Goal: Task Accomplishment & Management: Manage account settings

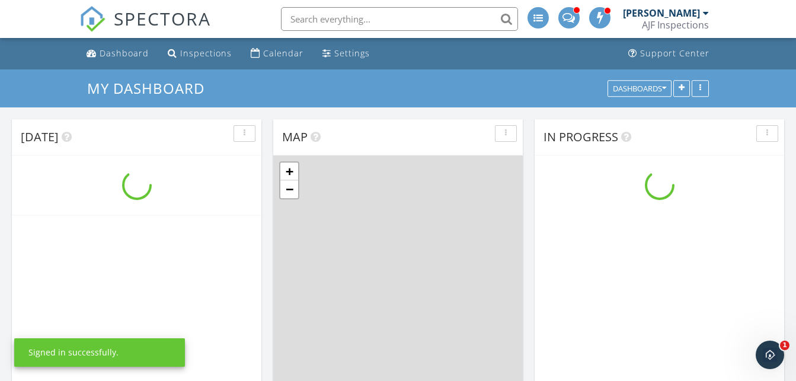
scroll to position [1098, 815]
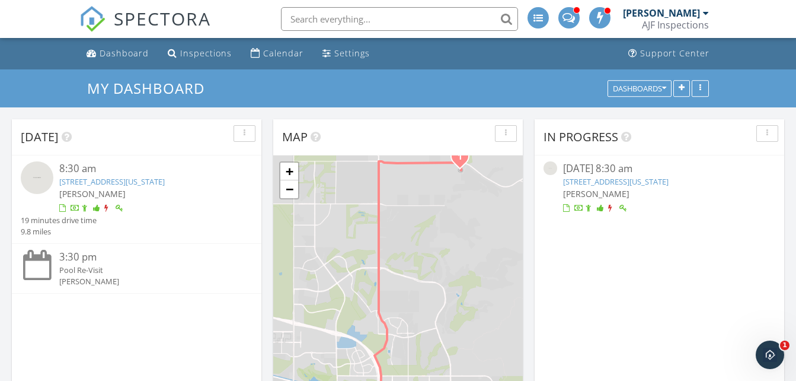
click at [702, 16] on div "[PERSON_NAME]" at bounding box center [666, 13] width 86 height 12
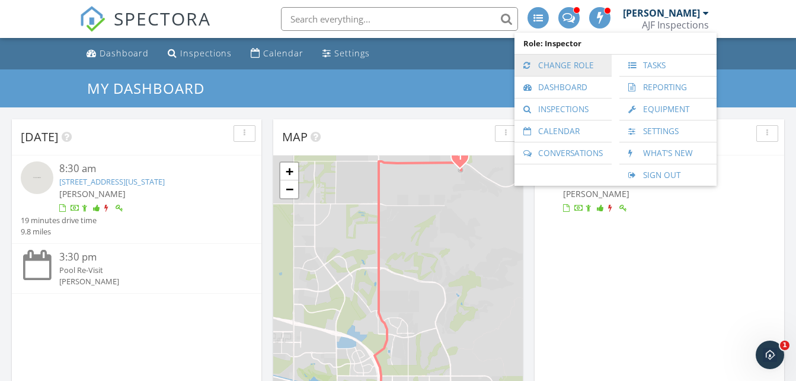
click at [579, 66] on link "Change Role" at bounding box center [563, 65] width 85 height 21
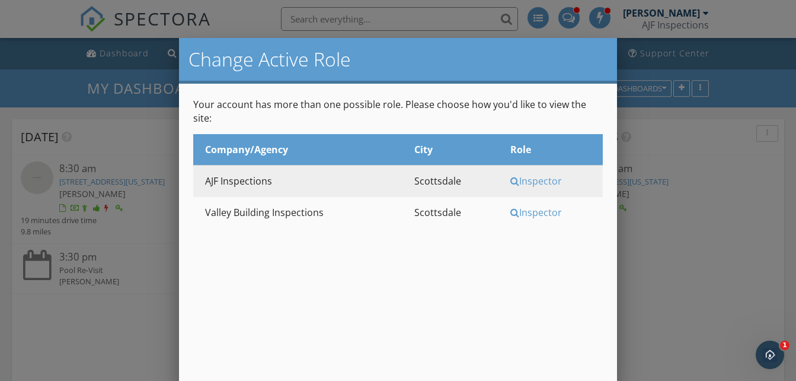
click at [550, 206] on div "Inspector" at bounding box center [555, 212] width 89 height 13
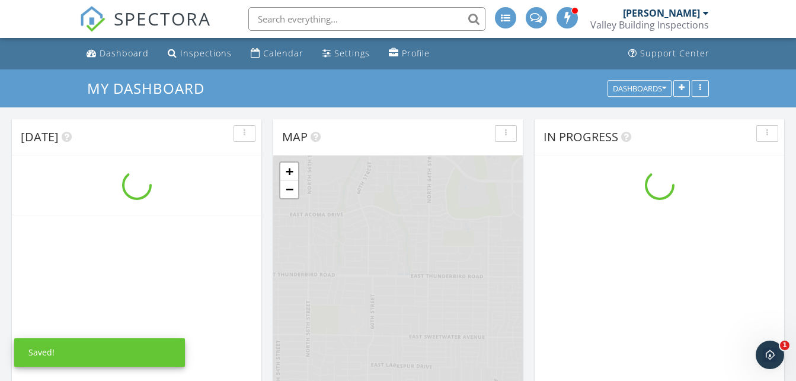
scroll to position [1098, 815]
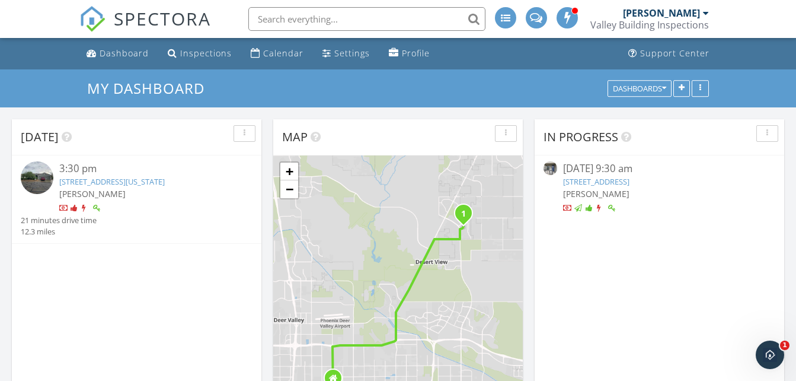
click at [165, 183] on link "4839 E Fernwood Ct (RV) , Cave Creek, Arizona 85331" at bounding box center [112, 181] width 106 height 11
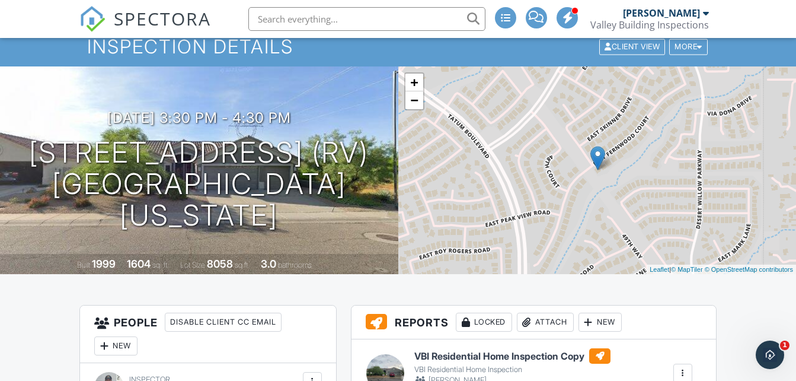
scroll to position [36, 0]
